Goal: Transaction & Acquisition: Purchase product/service

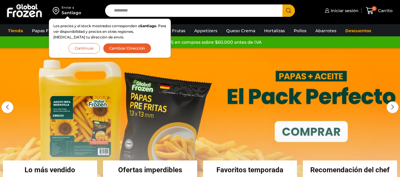
click at [87, 48] on button "Continuar" at bounding box center [84, 48] width 32 height 10
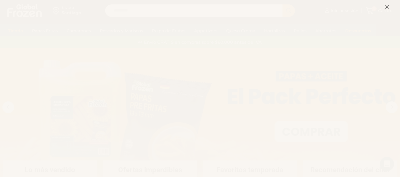
click at [385, 6] on icon at bounding box center [386, 6] width 5 height 5
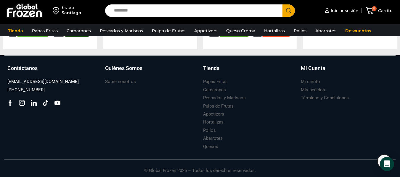
scroll to position [675, 0]
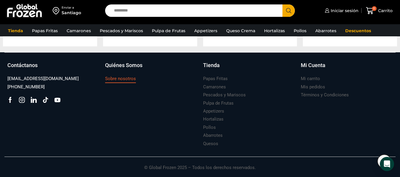
click at [118, 78] on h3 "Sobre nosotros" at bounding box center [120, 79] width 31 height 6
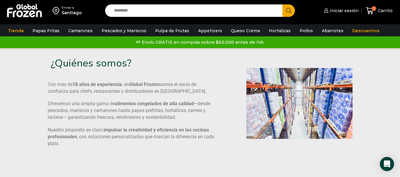
click at [300, 24] on div "Tienda Papas Fritas Papas Bastón Papas Especiales Camarones Camarones Crudos Pe…" at bounding box center [200, 30] width 408 height 12
click at [297, 29] on link "Pollos" at bounding box center [305, 30] width 19 height 11
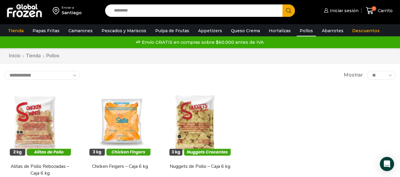
click at [297, 29] on link "Pollos" at bounding box center [305, 30] width 19 height 11
